Goal: Transaction & Acquisition: Purchase product/service

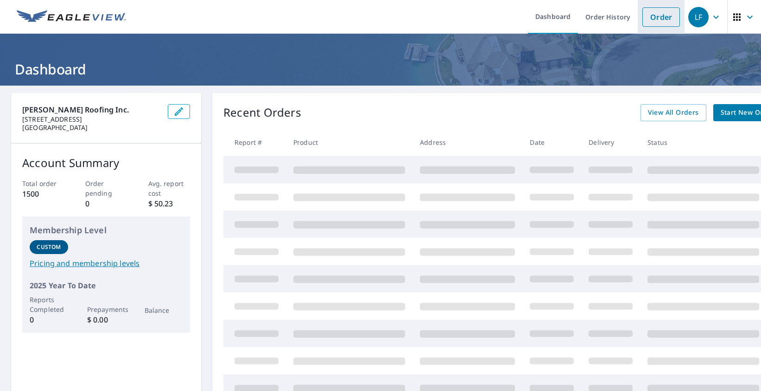
click at [660, 18] on link "Order" at bounding box center [661, 16] width 38 height 19
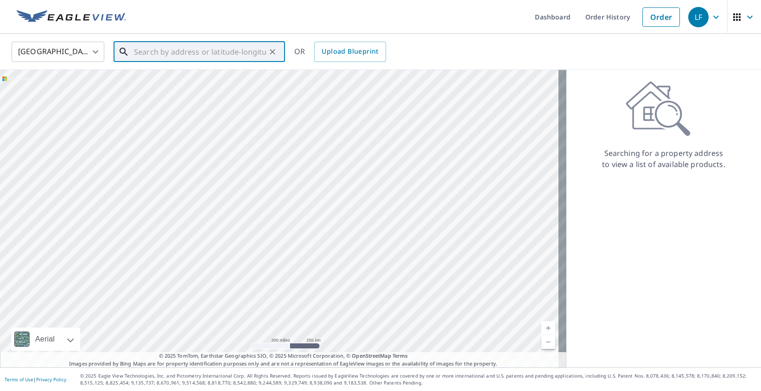
click at [169, 54] on input "text" at bounding box center [200, 52] width 132 height 26
click at [159, 84] on p "[GEOGRAPHIC_DATA], GA 30075" at bounding box center [204, 88] width 145 height 9
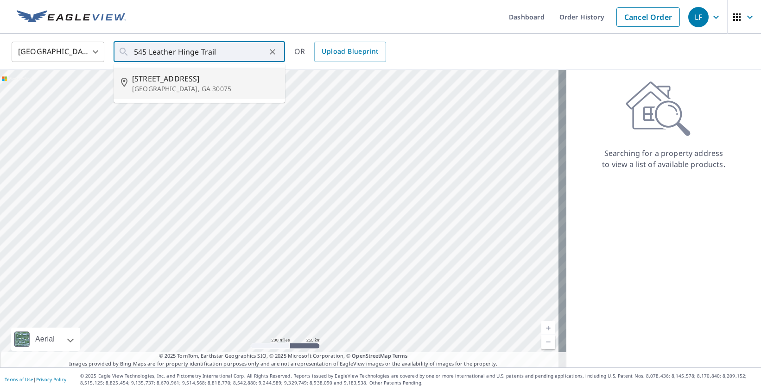
type input "[STREET_ADDRESS]"
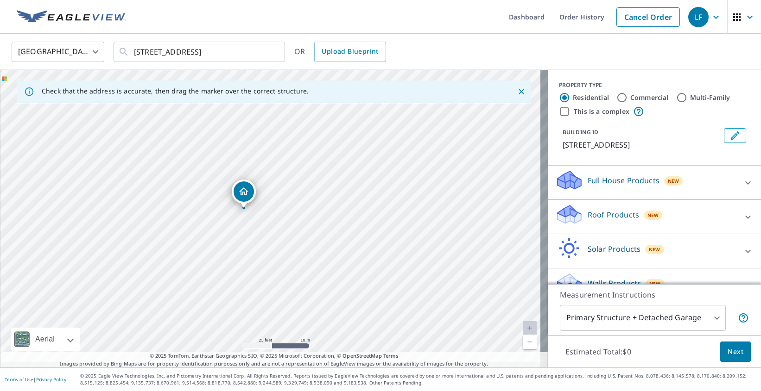
drag, startPoint x: 300, startPoint y: 247, endPoint x: 304, endPoint y: 189, distance: 58.0
click at [304, 189] on div "[STREET_ADDRESS]" at bounding box center [274, 219] width 548 height 298
click at [602, 215] on p "Roof Products" at bounding box center [612, 214] width 51 height 11
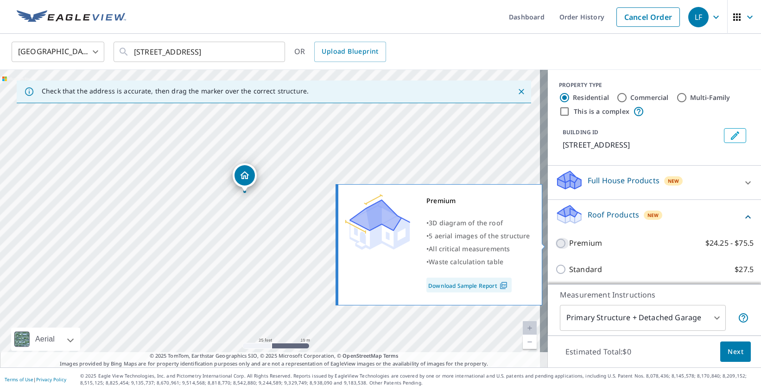
click at [555, 241] on input "Premium $24.25 - $75.5" at bounding box center [562, 243] width 14 height 11
checkbox input "true"
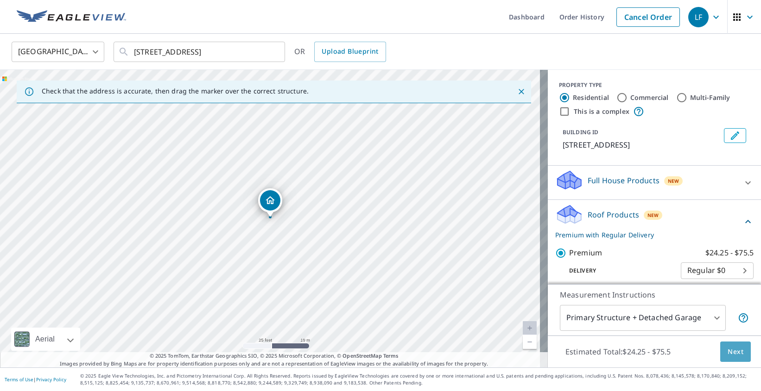
click at [727, 350] on span "Next" at bounding box center [735, 352] width 16 height 12
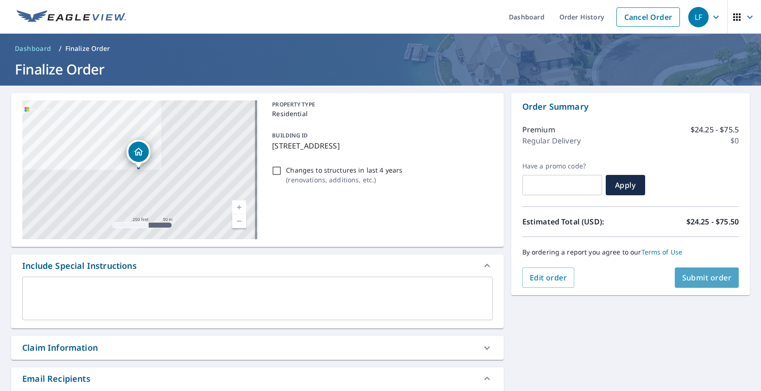
click at [689, 275] on span "Submit order" at bounding box center [707, 278] width 50 height 10
checkbox input "true"
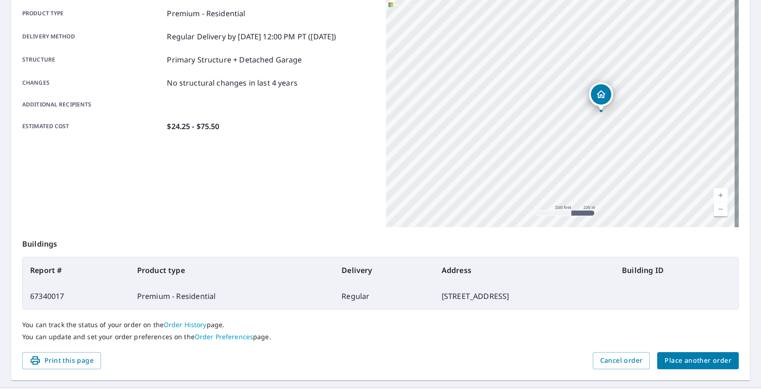
scroll to position [153, 0]
